Goal: Find specific page/section: Find specific page/section

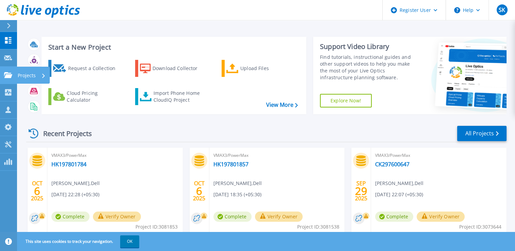
click at [8, 77] on icon at bounding box center [8, 75] width 8 height 6
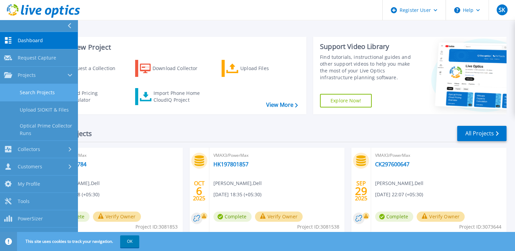
click at [22, 89] on link "Search Projects" at bounding box center [39, 92] width 78 height 17
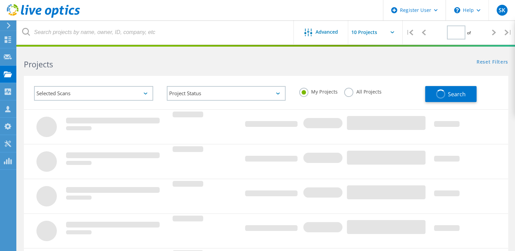
type input "1"
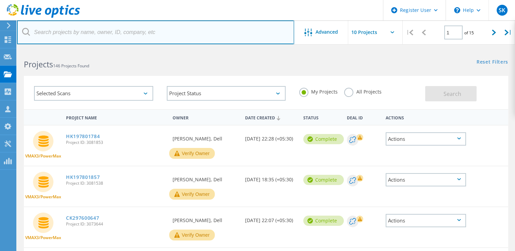
click at [59, 32] on input "text" at bounding box center [155, 32] width 277 height 24
paste input "HK197601772, HK197601776"
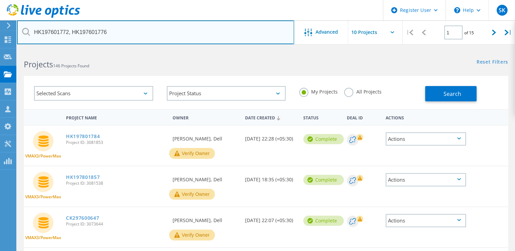
drag, startPoint x: 71, startPoint y: 32, endPoint x: 34, endPoint y: 36, distance: 37.6
click at [34, 36] on input "HK197601772, HK197601776" at bounding box center [155, 32] width 277 height 24
type input "HK197601776"
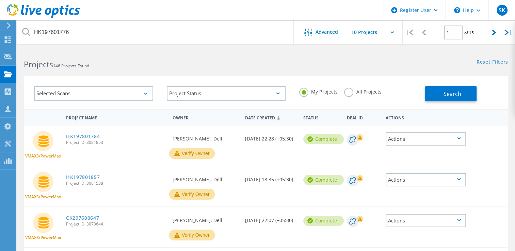
click at [358, 93] on label "All Projects" at bounding box center [362, 91] width 37 height 6
click at [0, 0] on input "All Projects" at bounding box center [0, 0] width 0 height 0
click at [442, 99] on button "Search" at bounding box center [451, 93] width 51 height 15
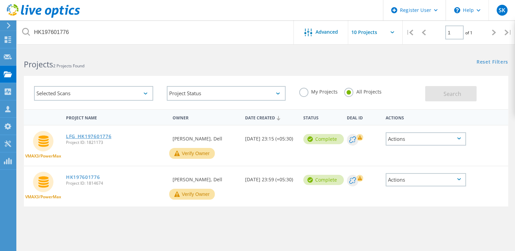
click at [107, 134] on link "LFG_HK197601776" at bounding box center [89, 136] width 46 height 5
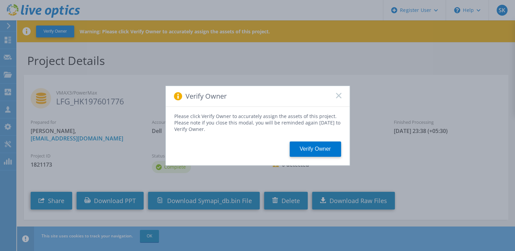
click at [337, 93] on icon at bounding box center [338, 95] width 5 height 5
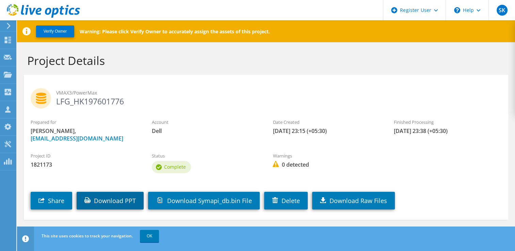
click at [124, 200] on link "Download PPT" at bounding box center [110, 201] width 67 height 18
